Goal: Communication & Community: Answer question/provide support

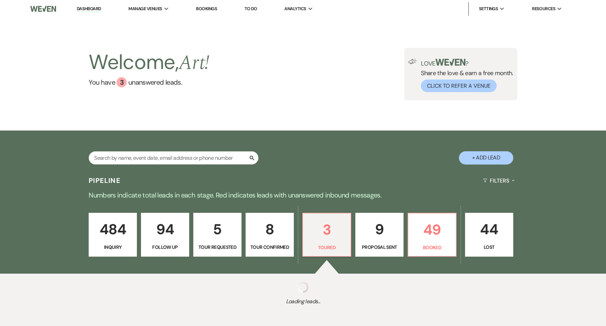
select select "5"
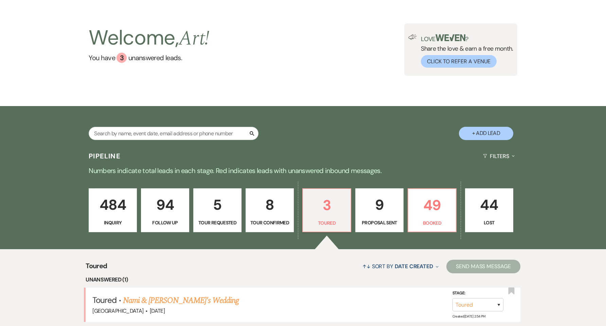
scroll to position [45, 0]
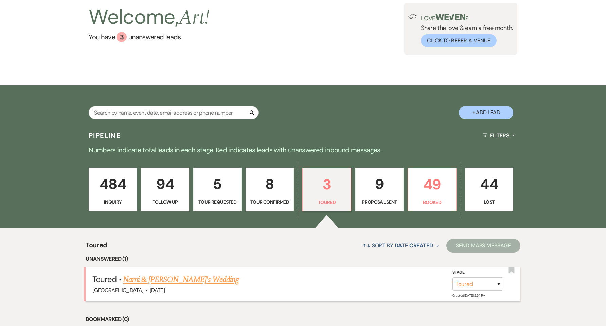
click at [172, 280] on link "Nami & [PERSON_NAME]'s Wedding" at bounding box center [181, 279] width 116 height 12
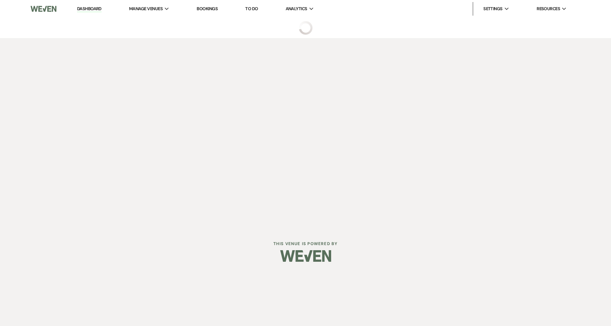
select select "5"
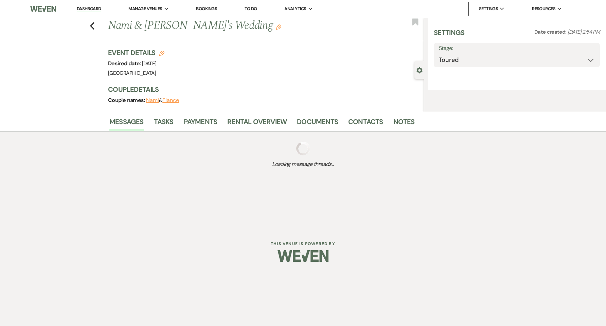
select select "5"
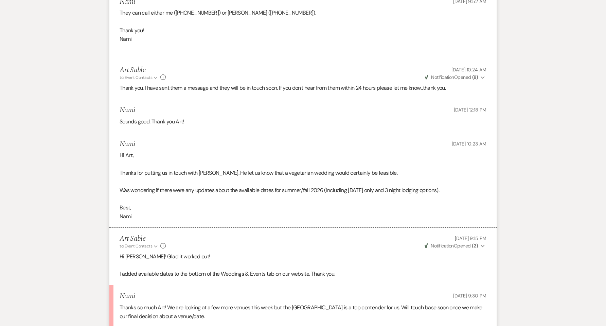
scroll to position [1366, 0]
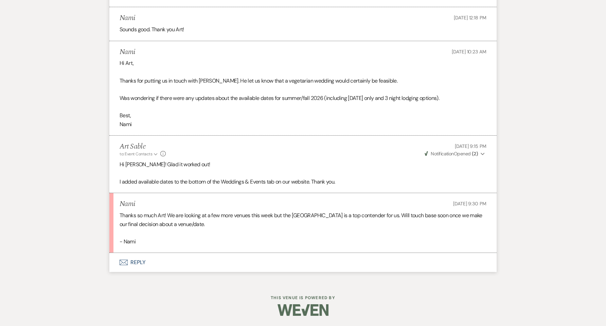
click at [137, 264] on button "Envelope Reply" at bounding box center [302, 262] width 387 height 19
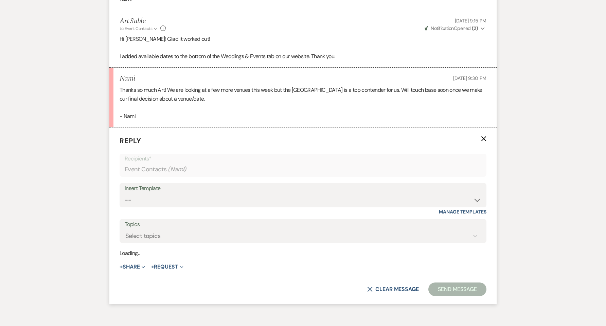
scroll to position [1496, 0]
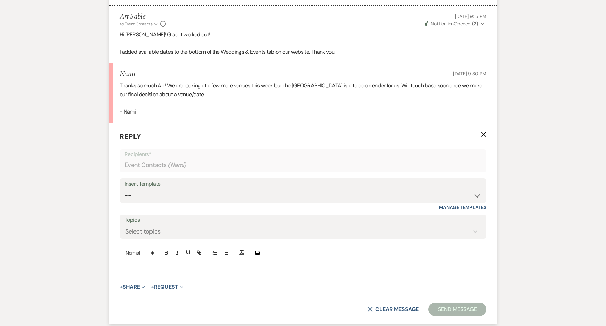
click at [153, 262] on div at bounding box center [303, 269] width 366 height 16
click at [444, 306] on button "Send Message" at bounding box center [457, 309] width 58 height 14
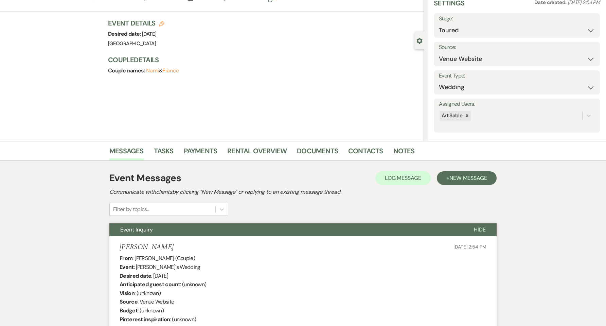
scroll to position [0, 0]
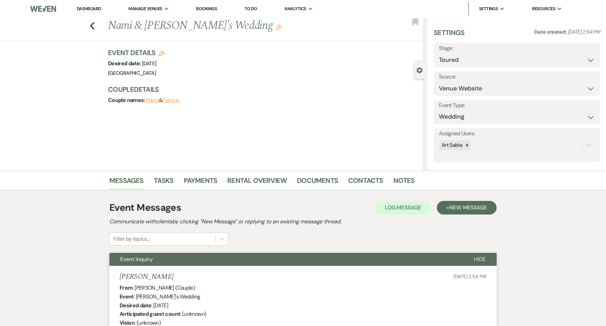
click at [90, 25] on div "Previous Nami & [PERSON_NAME]'s Wedding Edit Bookmark" at bounding box center [211, 29] width 428 height 23
click at [94, 26] on use "button" at bounding box center [92, 25] width 4 height 7
select select "5"
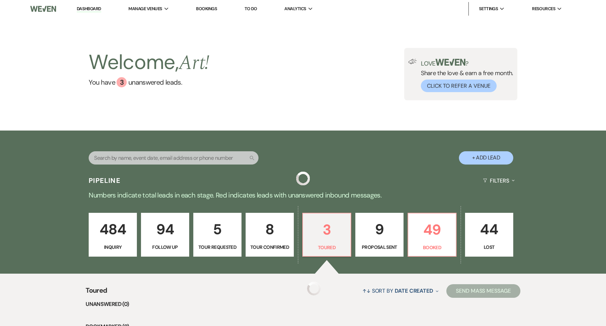
scroll to position [45, 0]
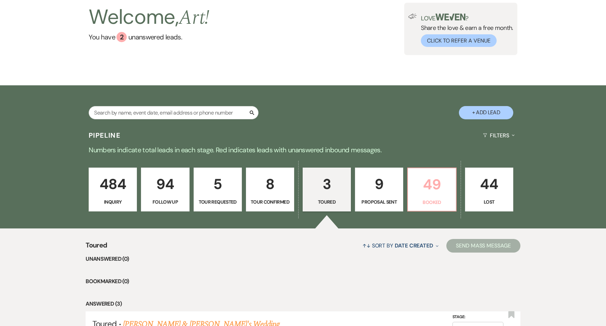
click at [427, 178] on p "49" at bounding box center [431, 184] width 39 height 23
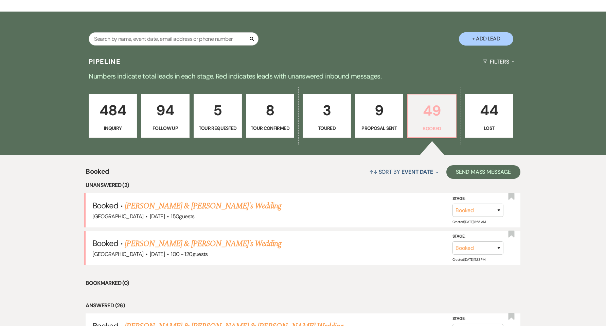
scroll to position [226, 0]
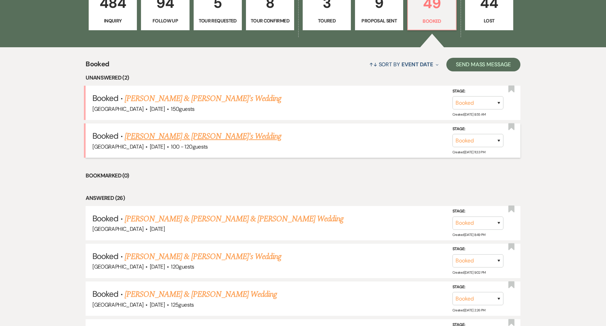
click at [178, 134] on link "[PERSON_NAME] & [PERSON_NAME]'s Wedding" at bounding box center [203, 136] width 157 height 12
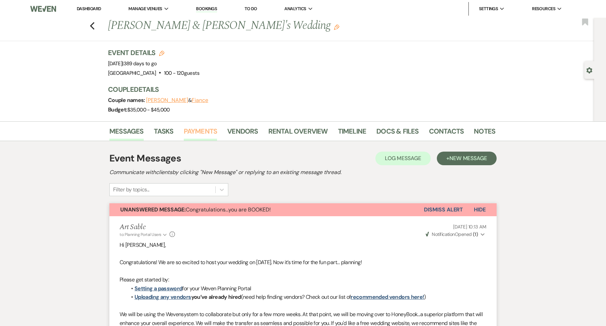
click at [202, 133] on link "Payments" at bounding box center [201, 133] width 34 height 15
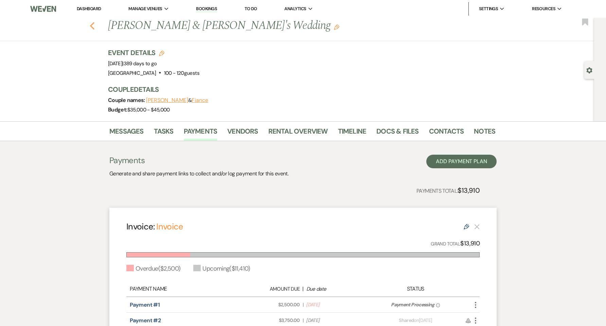
click at [94, 28] on use "button" at bounding box center [92, 25] width 4 height 7
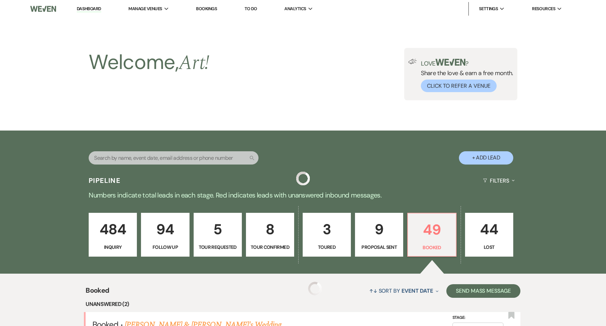
scroll to position [226, 0]
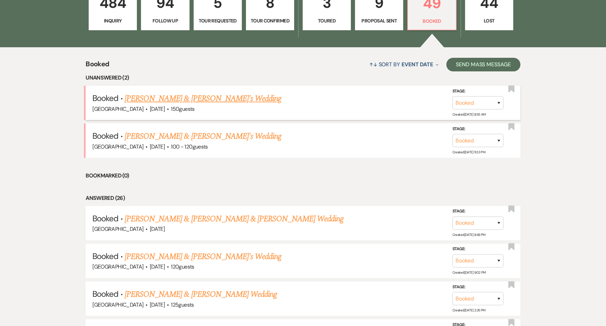
click at [152, 104] on link "[PERSON_NAME] & [PERSON_NAME]'s Wedding" at bounding box center [203, 98] width 157 height 12
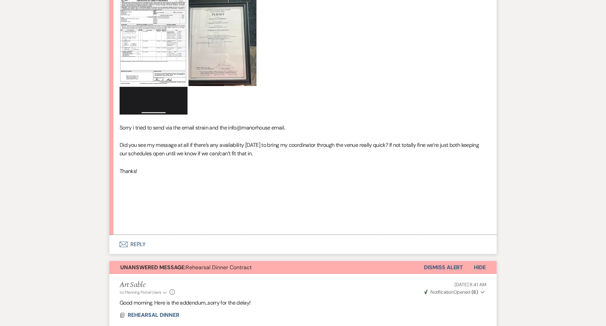
scroll to position [272, 0]
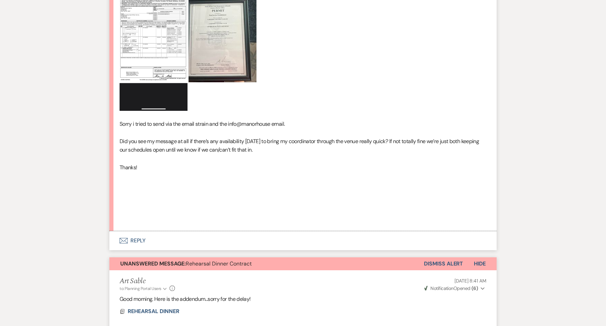
click at [136, 243] on button "Envelope Reply" at bounding box center [302, 240] width 387 height 19
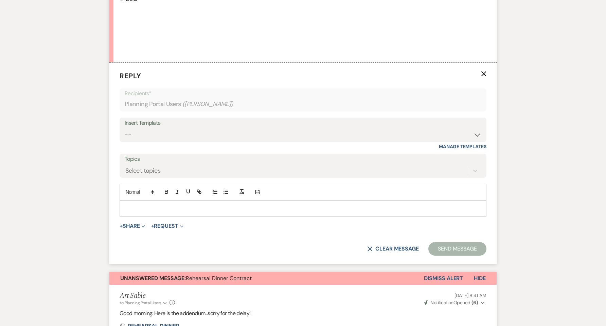
scroll to position [441, 0]
click at [160, 211] on p at bounding box center [303, 207] width 356 height 7
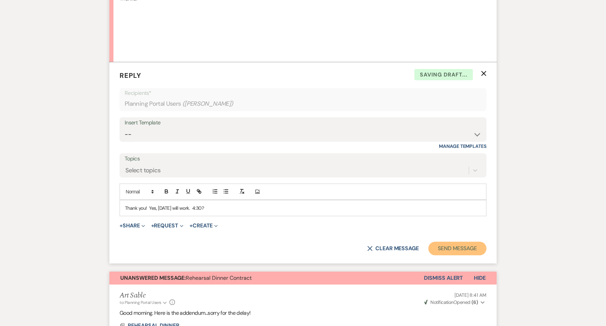
click at [439, 245] on button "Send Message" at bounding box center [457, 249] width 58 height 14
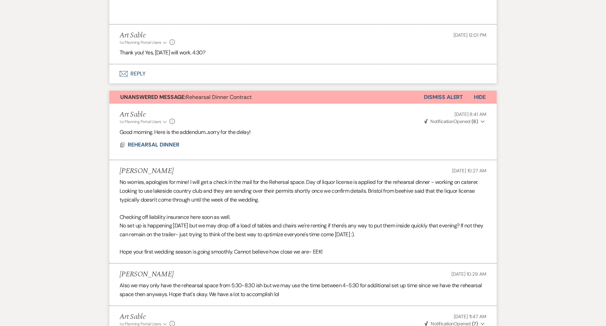
scroll to position [427, 0]
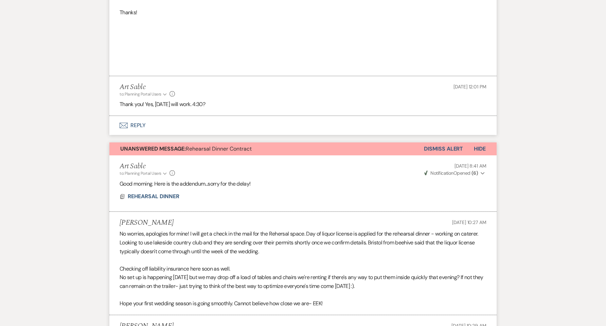
click at [442, 149] on button "Dismiss Alert" at bounding box center [443, 148] width 39 height 13
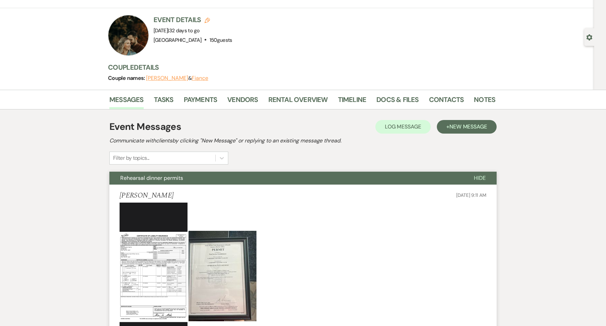
scroll to position [0, 0]
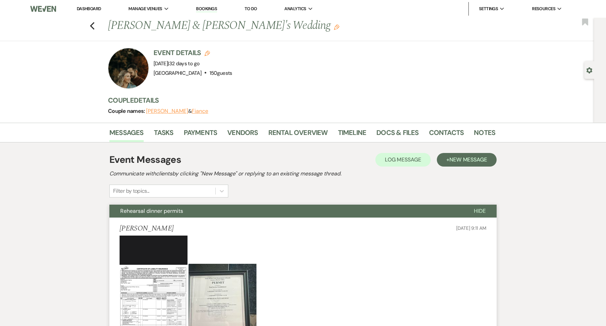
click at [93, 11] on link "Dashboard" at bounding box center [89, 9] width 24 height 6
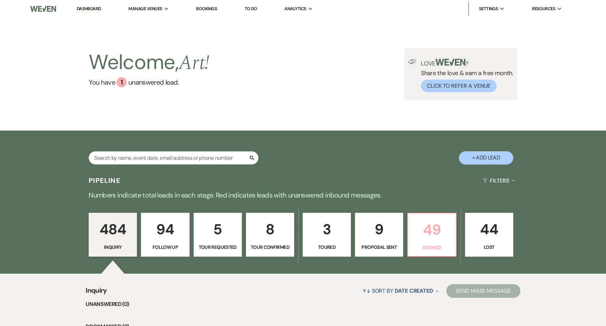
click at [444, 228] on p "49" at bounding box center [431, 229] width 39 height 23
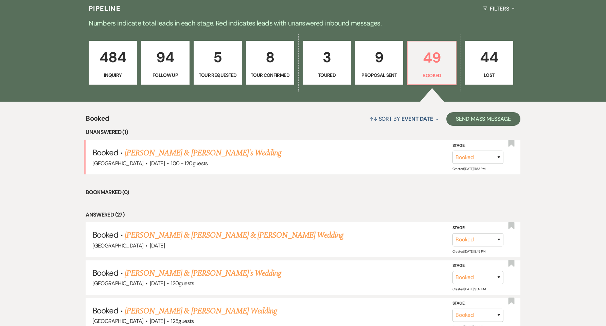
scroll to position [181, 0]
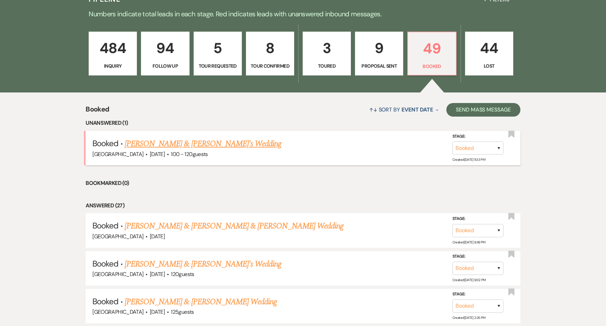
click at [188, 146] on link "[PERSON_NAME] & [PERSON_NAME]'s Wedding" at bounding box center [203, 144] width 157 height 12
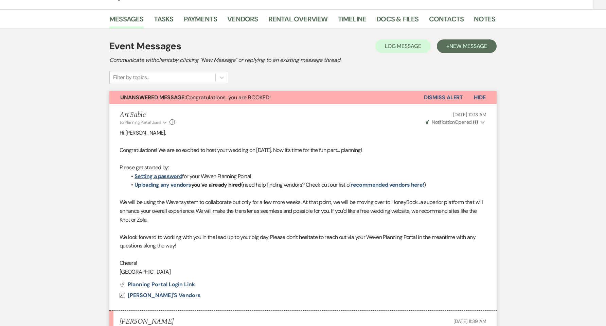
scroll to position [91, 0]
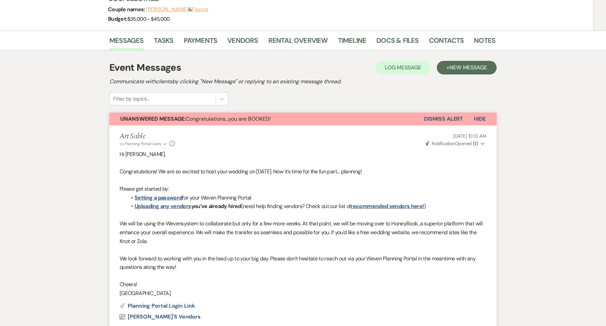
click at [436, 118] on button "Dismiss Alert" at bounding box center [443, 118] width 39 height 13
